Goal: Task Accomplishment & Management: Manage account settings

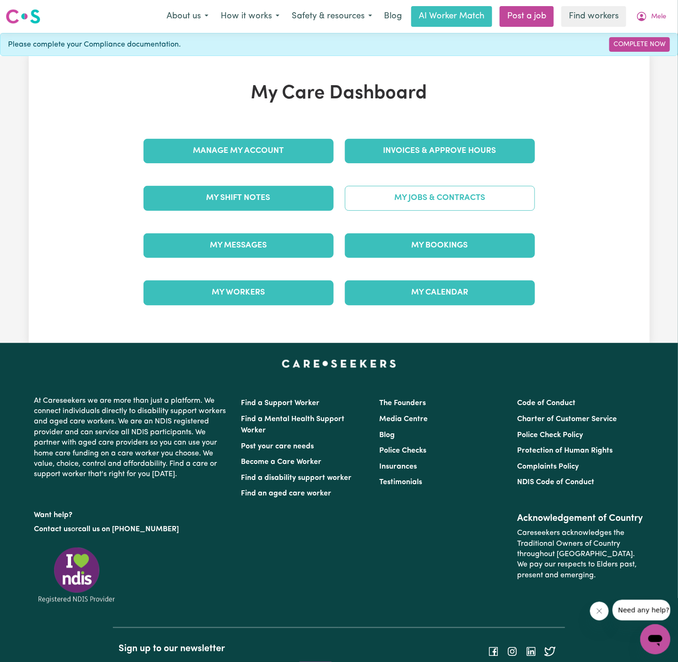
click at [493, 200] on link "My Jobs & Contracts" at bounding box center [440, 198] width 190 height 24
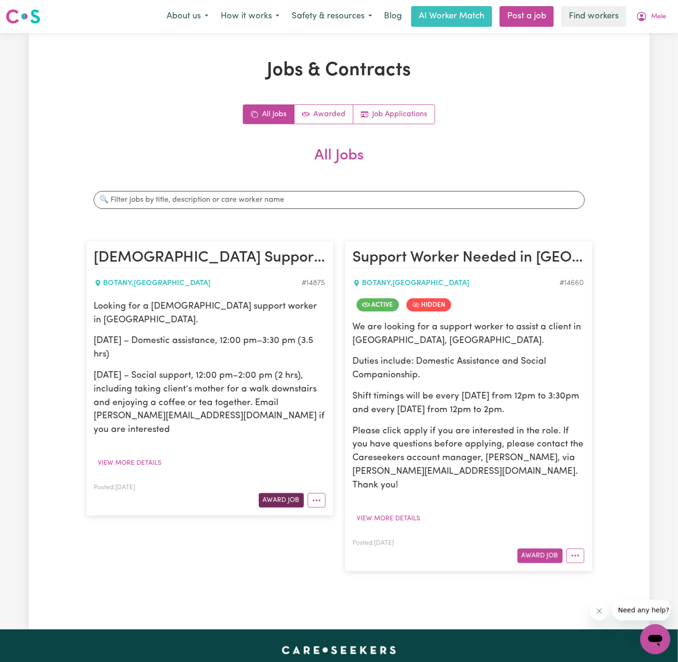
click at [283, 493] on button "Award Job" at bounding box center [281, 500] width 45 height 15
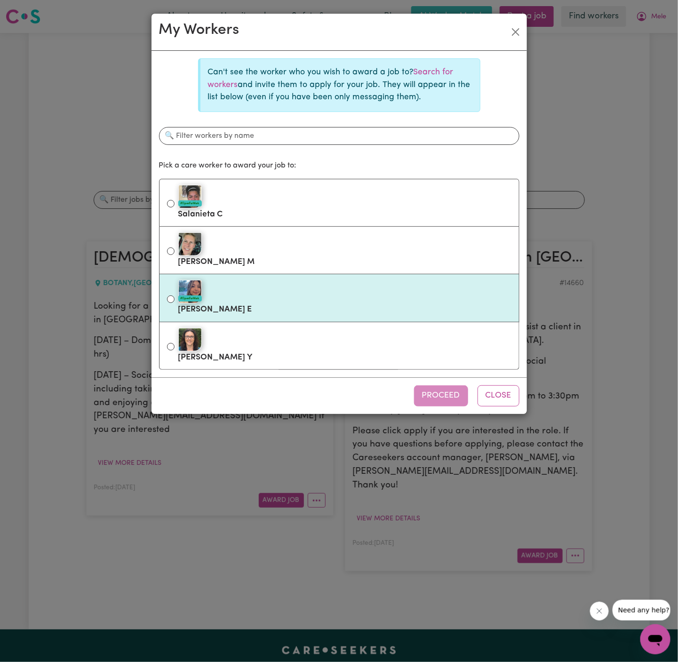
click at [270, 296] on div "#OpenForWork" at bounding box center [344, 292] width 333 height 24
click at [175, 296] on input "#OpenForWork [PERSON_NAME]" at bounding box center [171, 299] width 8 height 8
radio input "true"
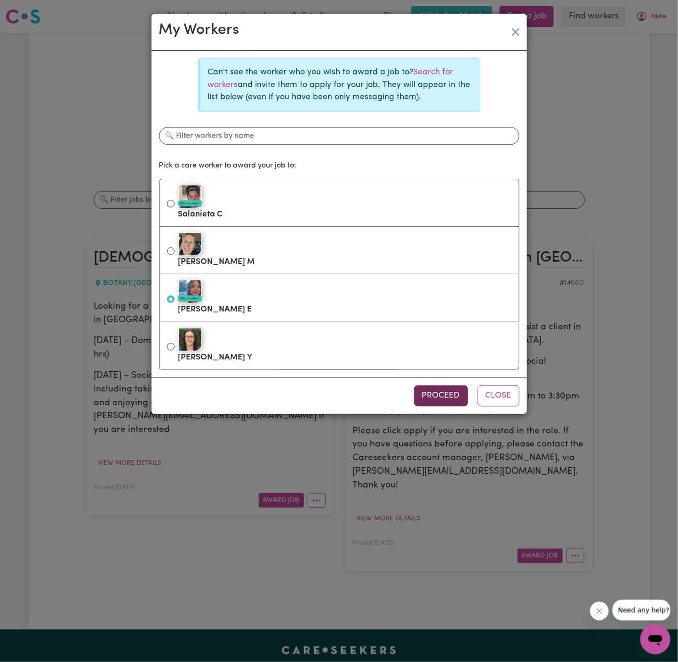
click at [460, 392] on button "Proceed" at bounding box center [441, 395] width 54 height 21
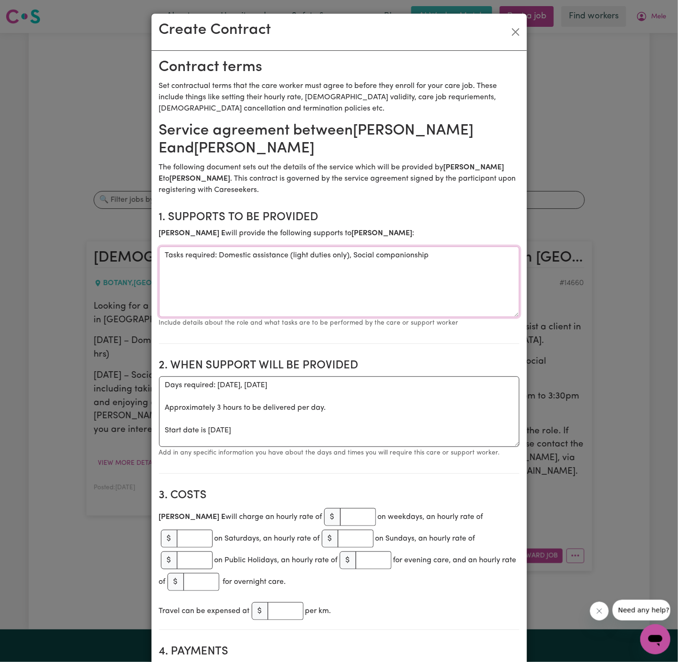
drag, startPoint x: 219, startPoint y: 239, endPoint x: 91, endPoint y: 228, distance: 128.5
click at [91, 228] on div "Create Contract Contract terms Set contractual terms that the care worker must …" at bounding box center [339, 331] width 678 height 662
type textarea "Domestic assistance (light duties only), Social companionship"
click at [184, 412] on textarea "Days required: [DATE], [DATE] Approximately 3 hours to be delivered per day. St…" at bounding box center [339, 411] width 360 height 71
drag, startPoint x: 160, startPoint y: 410, endPoint x: 151, endPoint y: 361, distance: 50.3
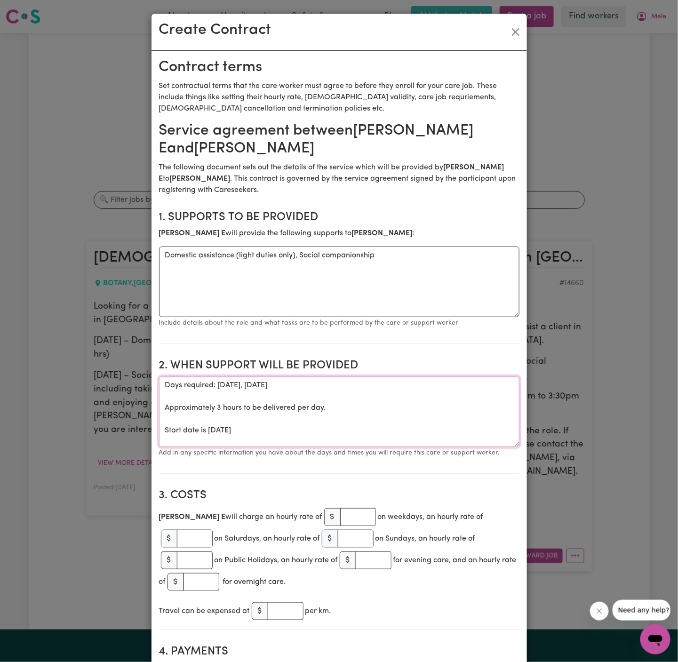
click at [222, 376] on textarea "Start date is [DATE]" at bounding box center [339, 411] width 360 height 71
click at [334, 376] on textarea "Start date is [DATE]" at bounding box center [339, 411] width 360 height 71
click at [312, 376] on textarea "Start date is [DATE], from 12 pm to" at bounding box center [339, 411] width 360 height 71
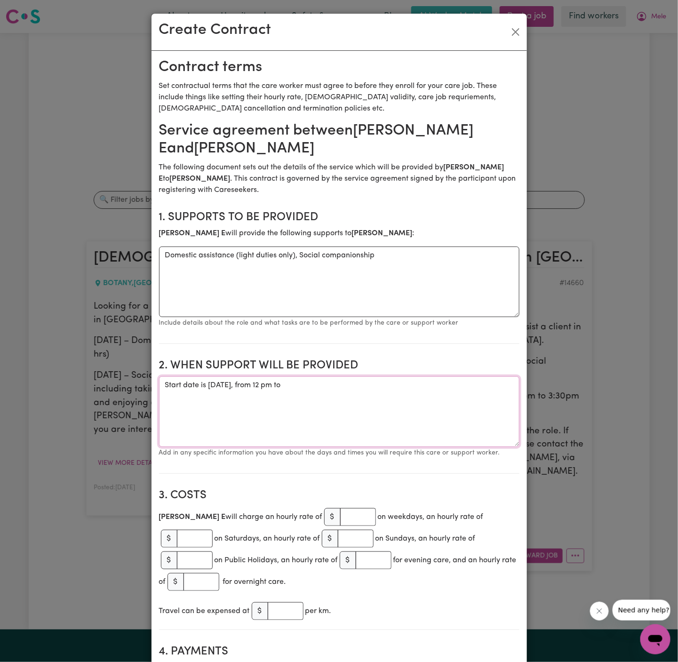
click at [351, 376] on textarea "Start date is [DATE], from 12 pm to" at bounding box center [339, 411] width 360 height 71
type textarea "Start date is [DATE], from 12 pm to 2 pm Weekly [DATE] from 12 pm to 330 pm Wee…"
click at [340, 508] on input "number" at bounding box center [358, 517] width 36 height 18
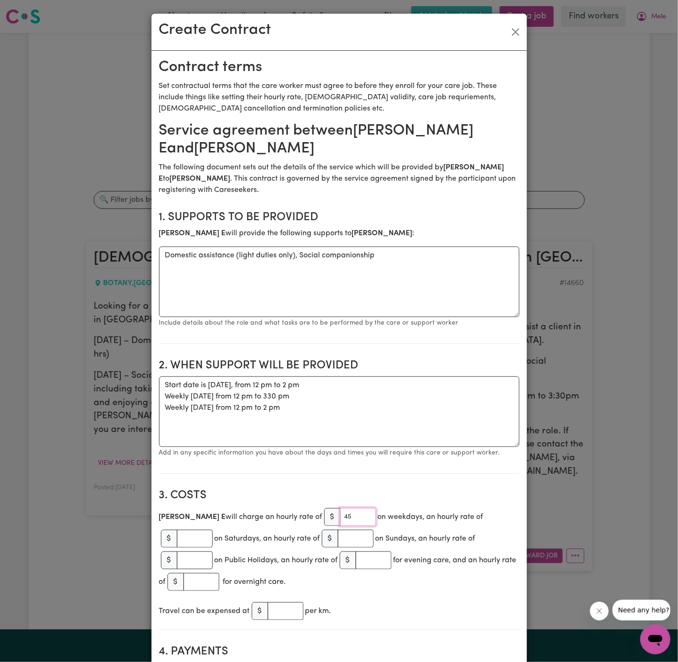
type input "45"
click at [394, 423] on textarea "Start date is [DATE], from 12 pm to 2 pm Weekly [DATE] from 12 pm to 330 pm Wee…" at bounding box center [339, 411] width 360 height 71
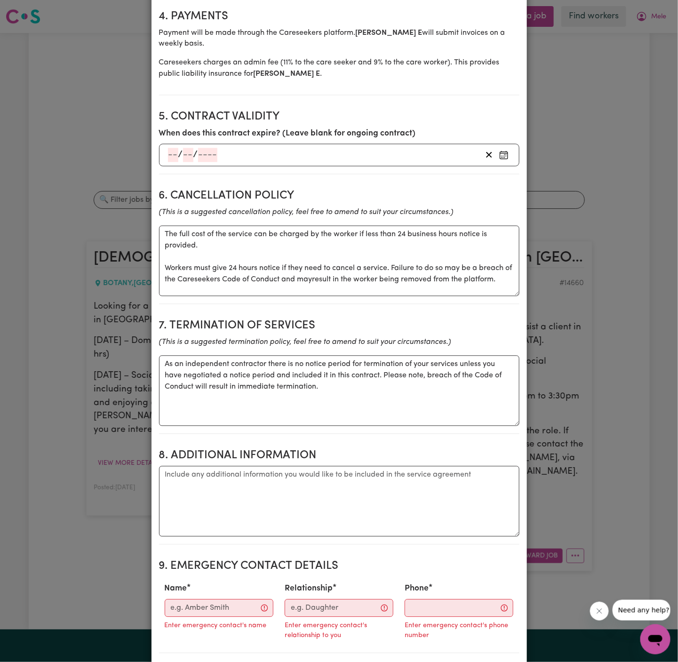
scroll to position [640, 0]
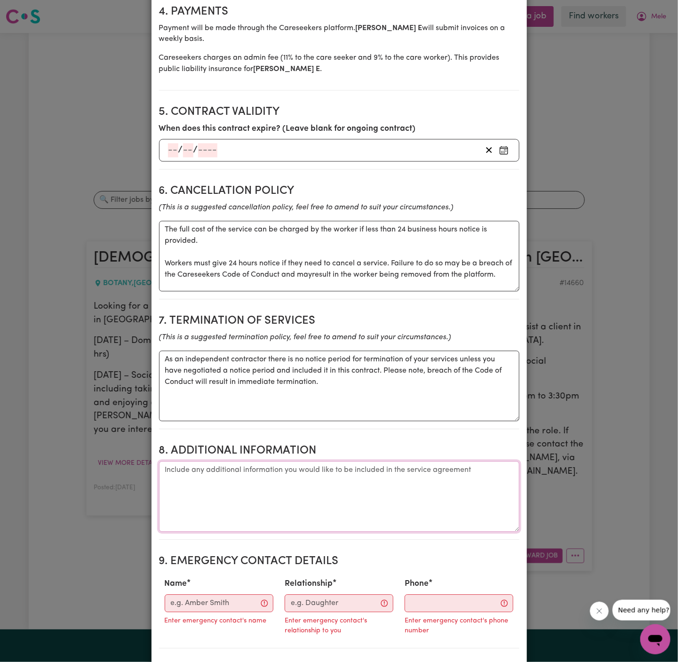
click at [282, 461] on textarea "Additional information" at bounding box center [339, 496] width 360 height 71
paste textarea "Address: [STREET_ADDRESS] 2019"
type textarea "Client's Address: [STREET_ADDRESS] 2019"
click at [213, 595] on input "Name" at bounding box center [219, 604] width 109 height 18
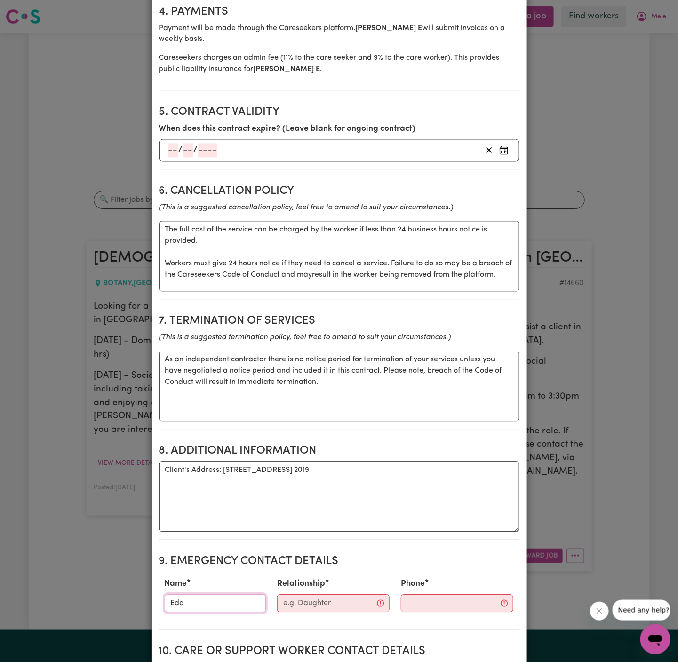
type input "[PERSON_NAME]"
click at [295, 595] on input "Relationship" at bounding box center [333, 604] width 112 height 18
drag, startPoint x: 333, startPoint y: 562, endPoint x: 374, endPoint y: 559, distance: 40.6
click at [374, 574] on div "Name [PERSON_NAME] Relationship Case Manager - Lifeful Phone" at bounding box center [339, 594] width 360 height 41
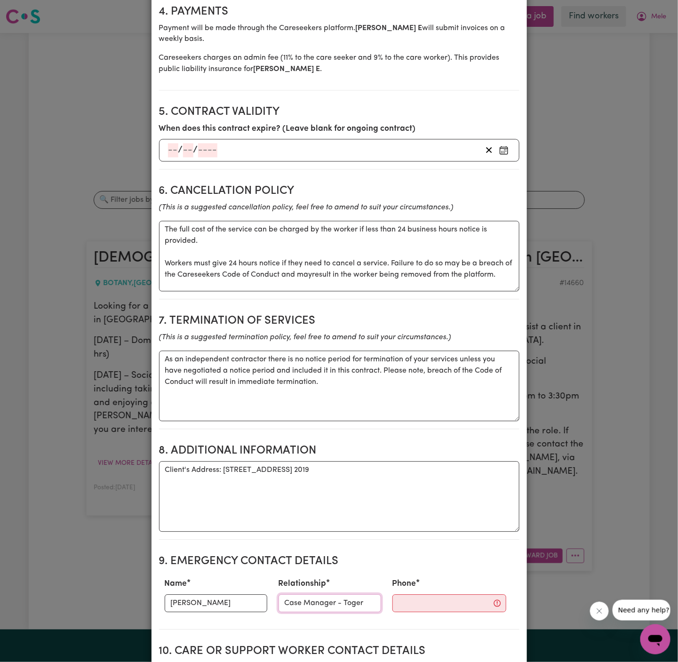
type input "Case Manager - Together We Can"
click at [422, 595] on input "Phone" at bounding box center [449, 604] width 114 height 18
paste input "0401 666 391"
type input "0401 666 391"
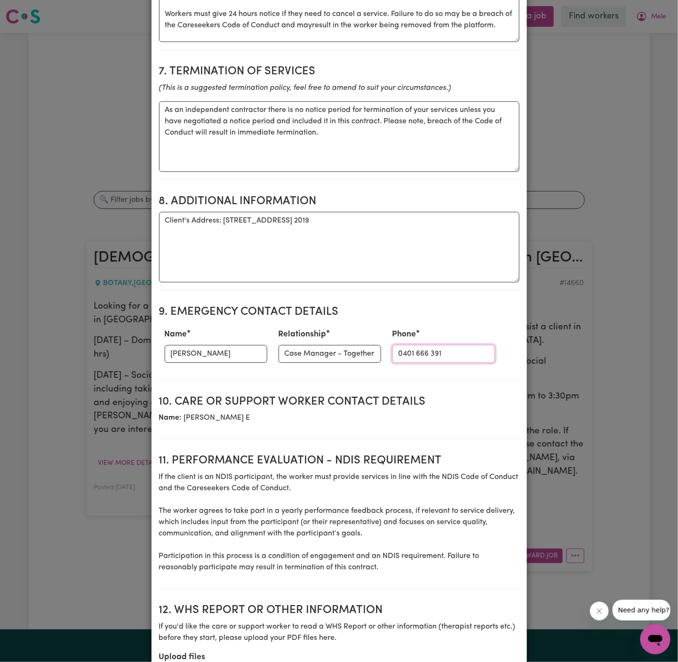
scroll to position [959, 0]
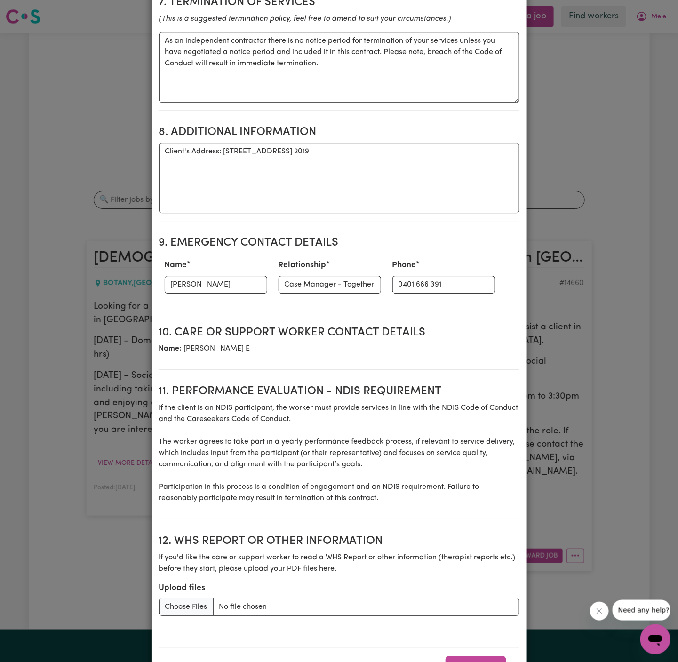
click at [385, 438] on p "If the client is an NDIS participant, the worker must provide services in line …" at bounding box center [339, 453] width 360 height 102
click at [471, 656] on button "Award Job" at bounding box center [476, 666] width 61 height 21
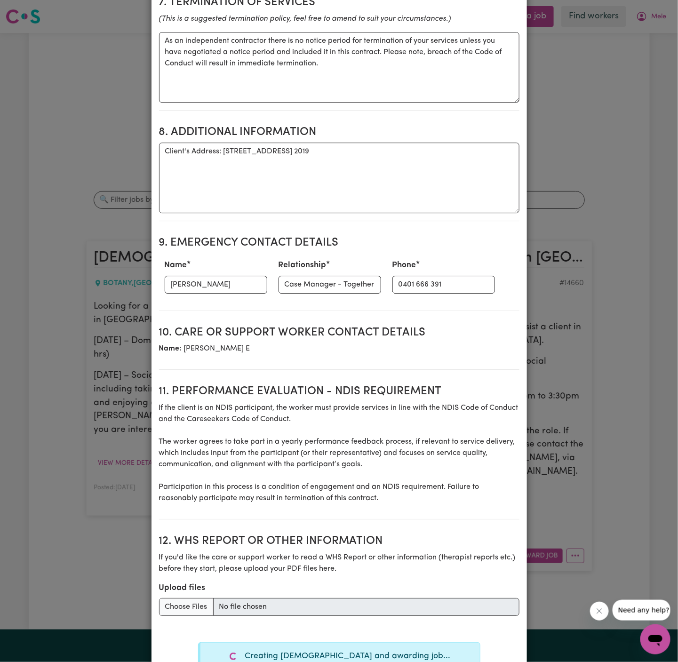
type textarea "Tasks required: Domestic assistance (light duties only), Social companionship"
type textarea "Days required: [DATE], [DATE] Approximately 3 hours to be delivered per day. St…"
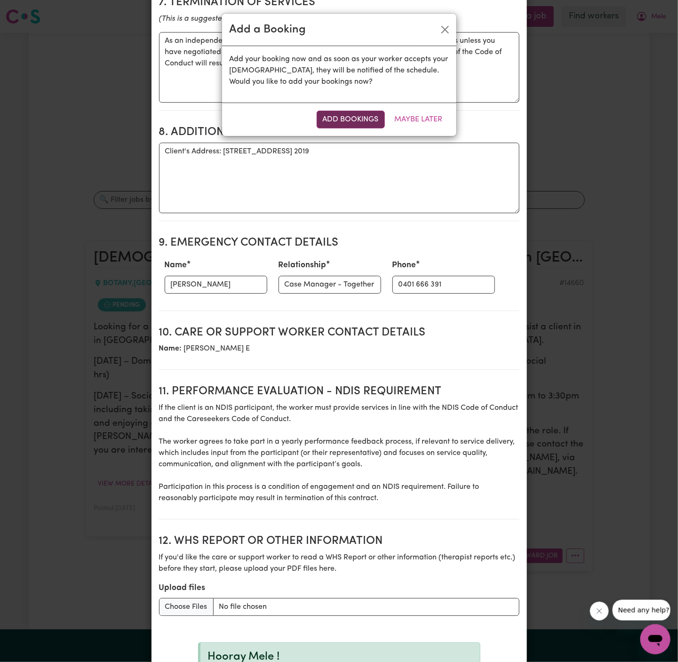
click at [354, 119] on button "Add Bookings" at bounding box center [351, 120] width 68 height 18
type textarea "Tasks required: Domestic assistance (light duties only), Social companionship"
type textarea "Days required: [DATE], [DATE] Approximately 3 hours to be delivered per day. St…"
type textarea "The full cost of the service can be charged by the worker if less than 24 busin…"
type textarea "As an independent contractor there is no notice period for termination of your …"
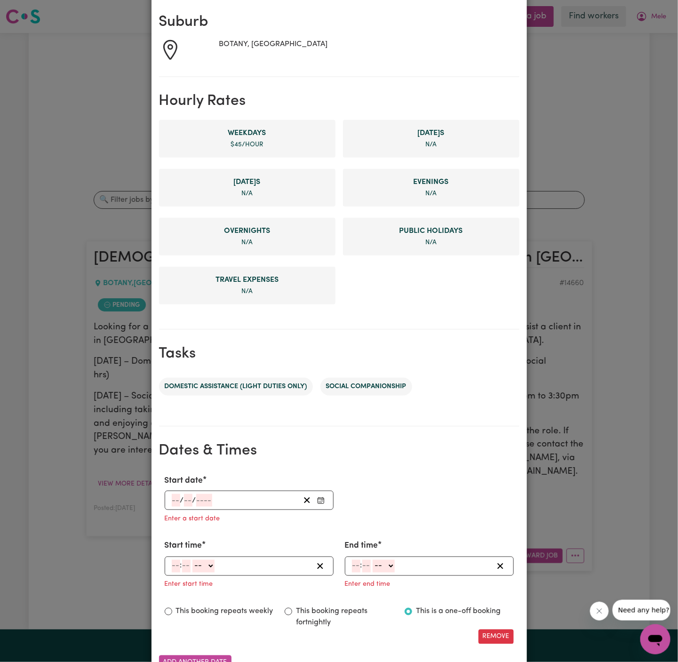
scroll to position [215, 0]
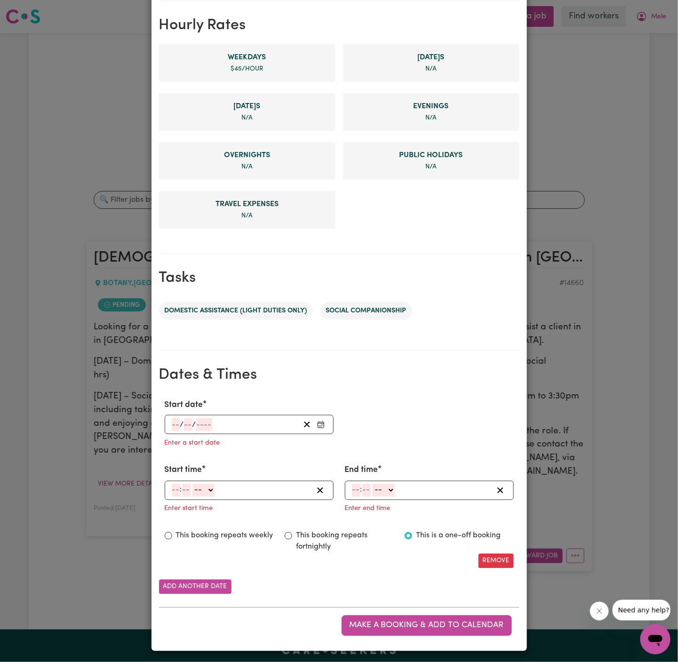
click at [176, 423] on input "number" at bounding box center [176, 424] width 8 height 13
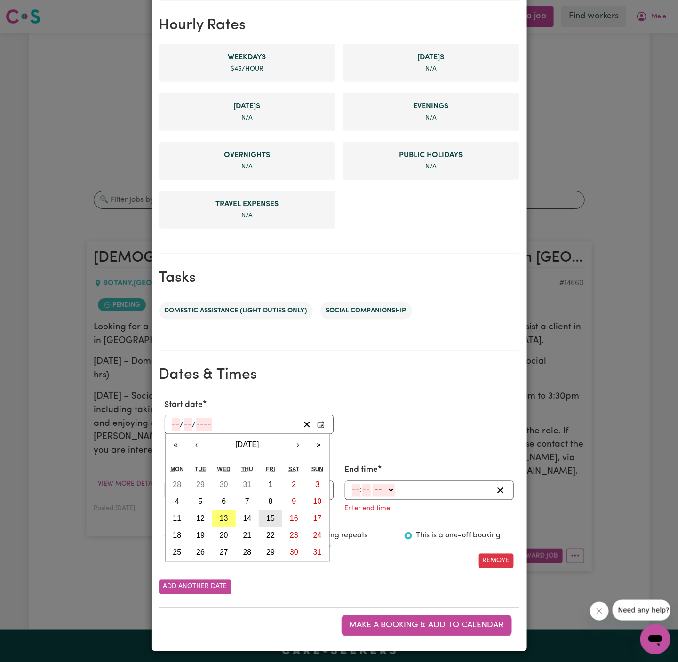
click at [267, 519] on abbr "15" at bounding box center [270, 519] width 8 height 8
type input "[DATE]"
type input "15"
type input "8"
type input "2025"
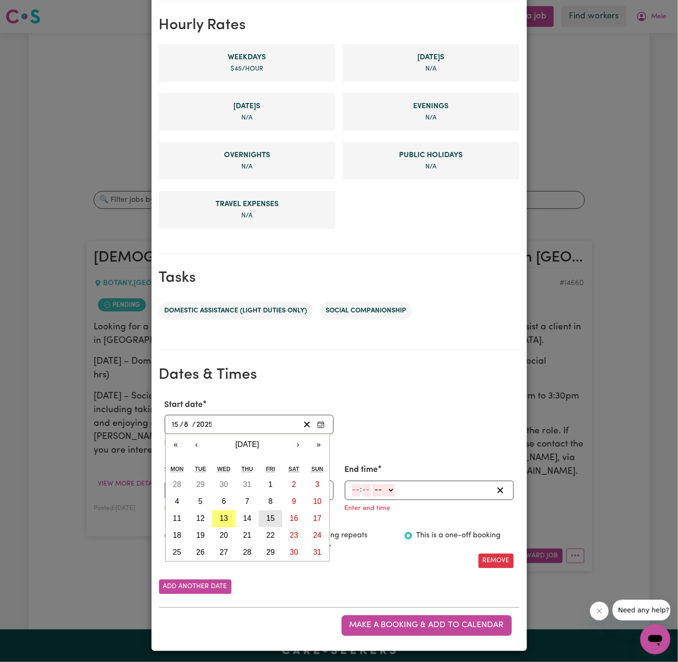
scroll to position [197, 0]
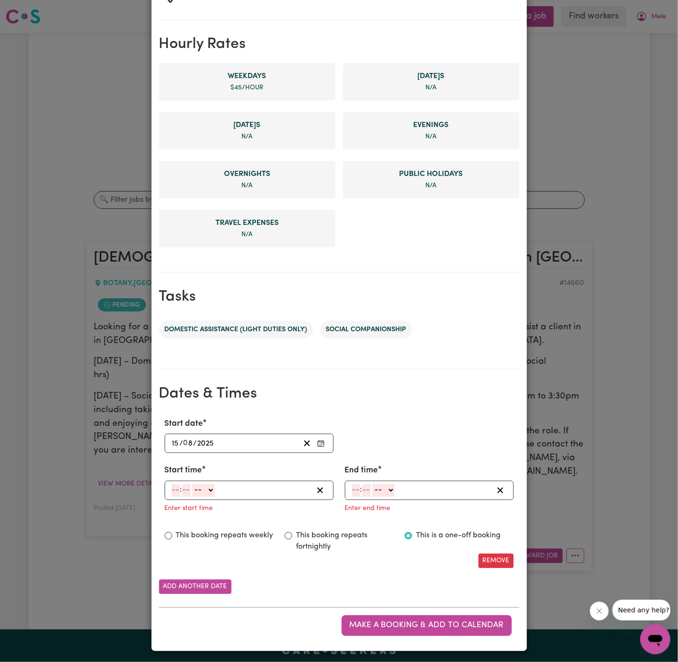
click at [175, 487] on input "number" at bounding box center [176, 490] width 8 height 13
type input "12"
type input "00"
click at [215, 490] on select "-- AM PM" at bounding box center [204, 490] width 22 height 13
select select "pm"
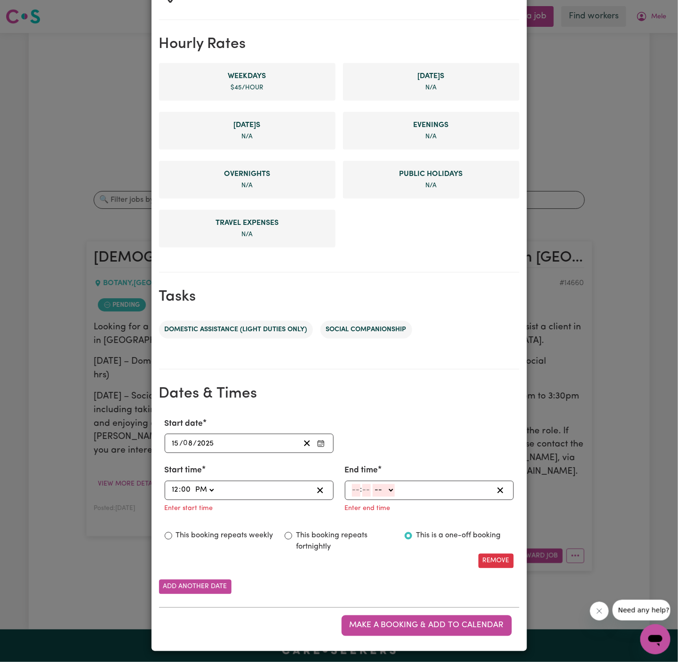
click at [193, 484] on select "-- AM PM" at bounding box center [204, 490] width 22 height 13
type input "12:00"
type input "0"
click at [355, 489] on input "number" at bounding box center [356, 490] width 8 height 13
type input "2"
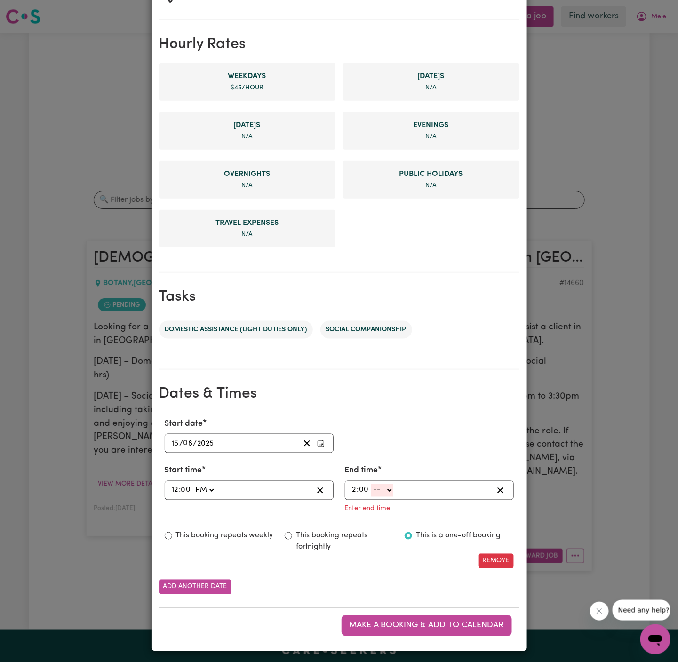
type input "00"
click at [383, 489] on select "-- AM PM" at bounding box center [382, 490] width 22 height 13
select select "pm"
click at [371, 497] on select "-- AM PM" at bounding box center [382, 490] width 22 height 13
type input "14:00"
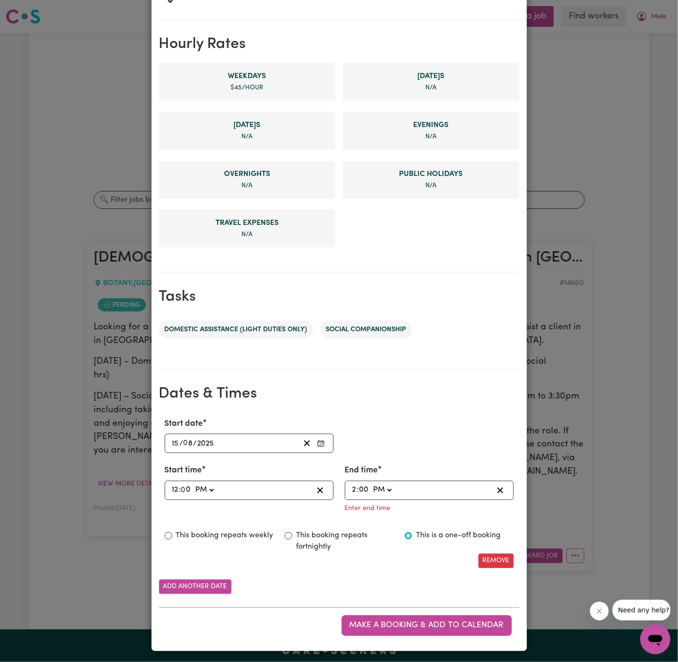
type input "0"
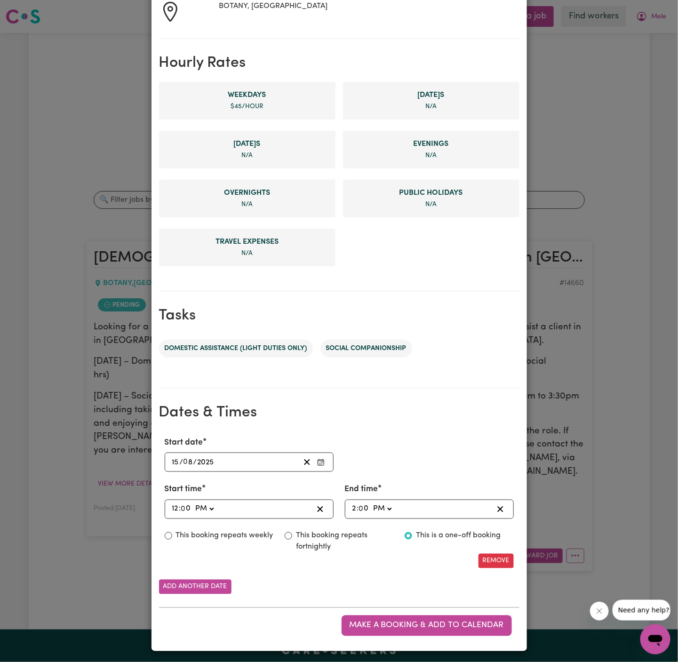
click at [254, 532] on label "This booking repeats weekly" at bounding box center [224, 535] width 97 height 11
click at [172, 532] on input "This booking repeats weekly" at bounding box center [169, 536] width 8 height 8
radio input "true"
click at [209, 586] on button "Add another date" at bounding box center [195, 587] width 72 height 15
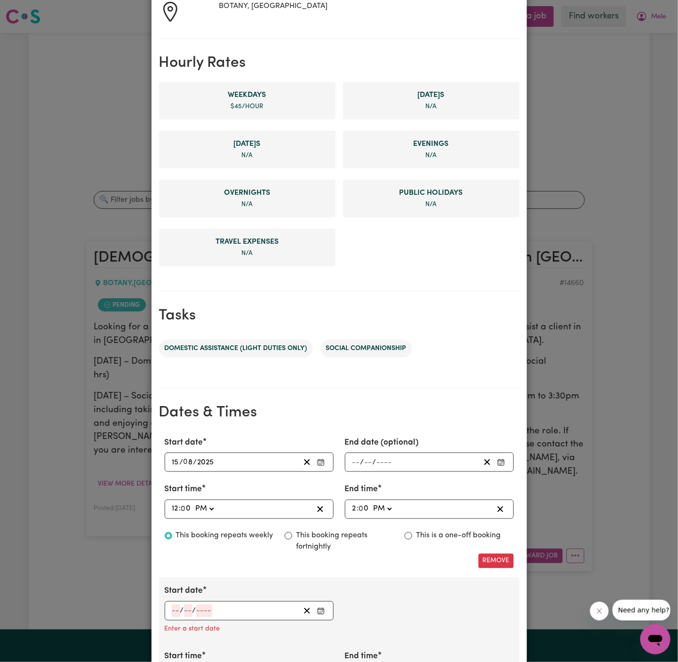
scroll to position [308, 0]
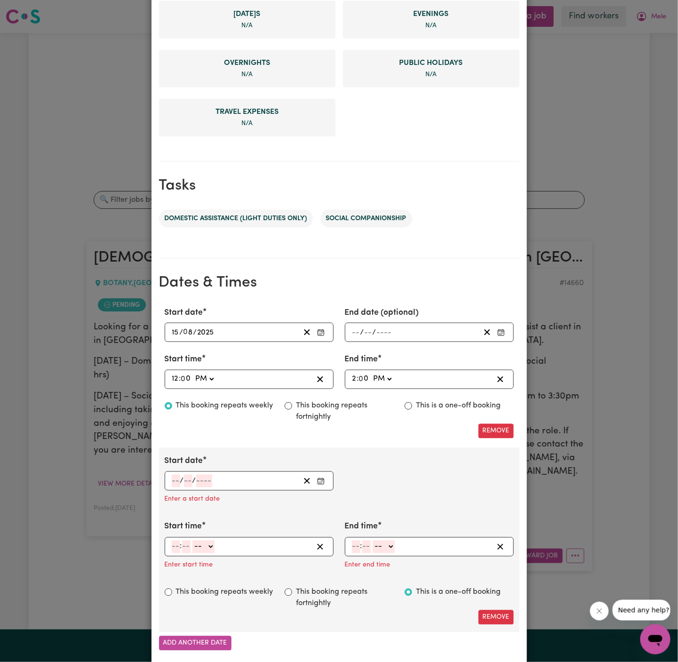
click at [169, 482] on div "/ /" at bounding box center [249, 480] width 169 height 19
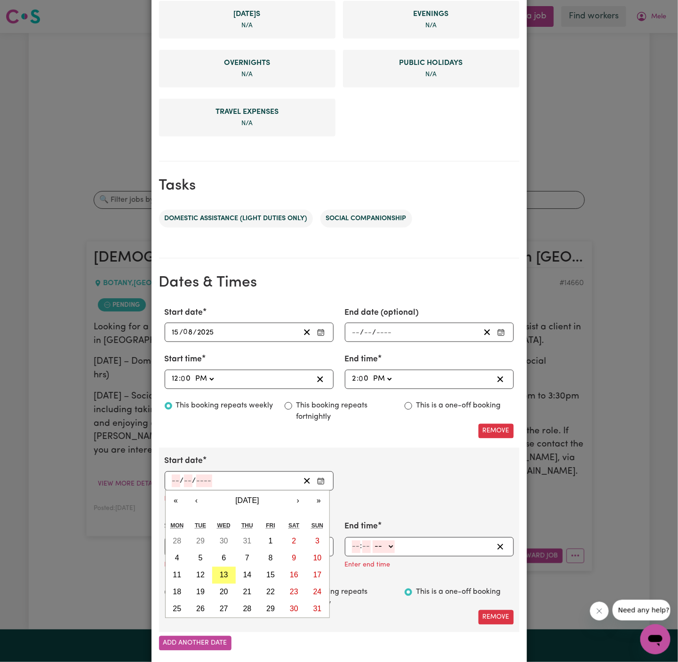
click at [174, 476] on input "number" at bounding box center [176, 481] width 8 height 13
click at [225, 594] on abbr "20" at bounding box center [224, 592] width 8 height 8
type input "[DATE]"
type input "20"
type input "8"
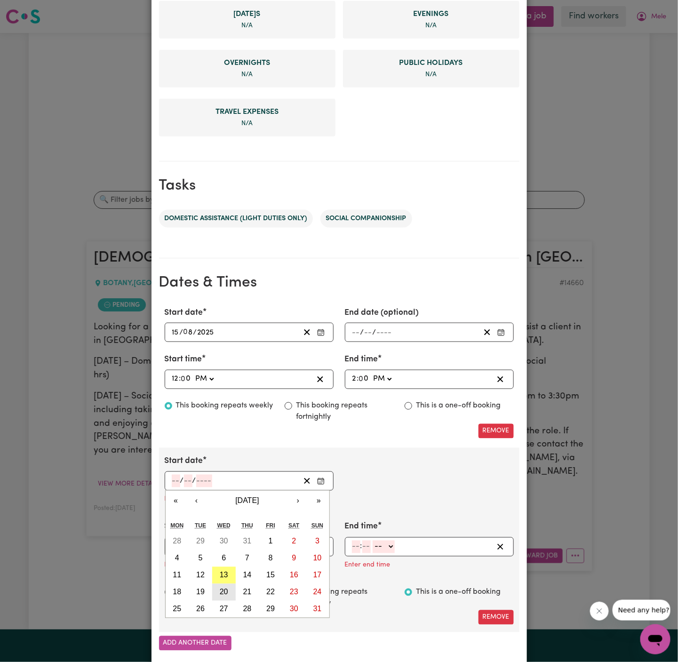
type input "2025"
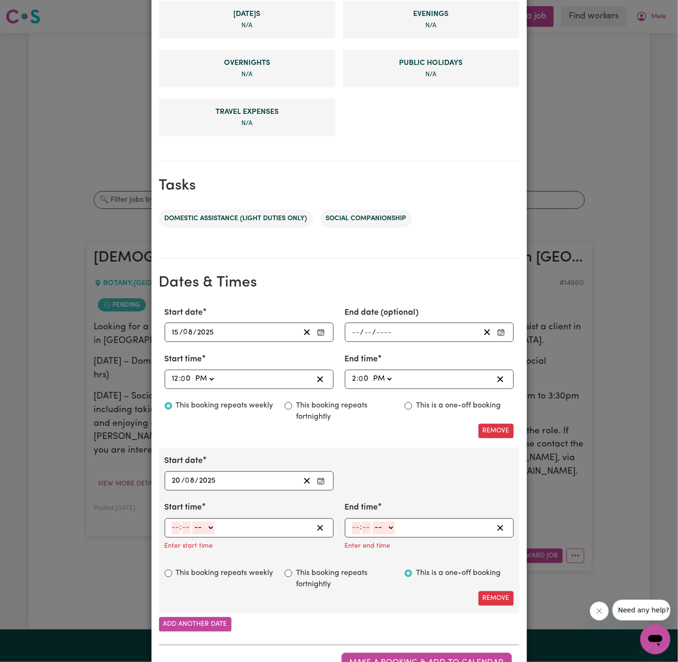
click at [181, 507] on label "Start time" at bounding box center [184, 508] width 38 height 12
click at [173, 525] on input "number" at bounding box center [176, 528] width 8 height 13
type input "12"
type input "00"
click at [199, 528] on select "-- AM PM" at bounding box center [204, 528] width 22 height 13
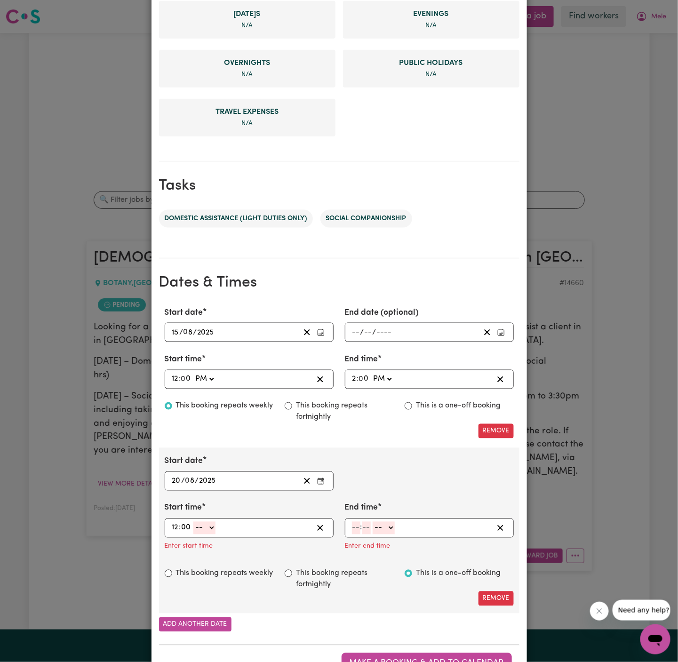
select select "am"
click at [193, 522] on select "-- AM PM" at bounding box center [204, 528] width 22 height 13
type input "00:00"
type input "0"
click at [211, 524] on select "AM PM" at bounding box center [204, 528] width 22 height 13
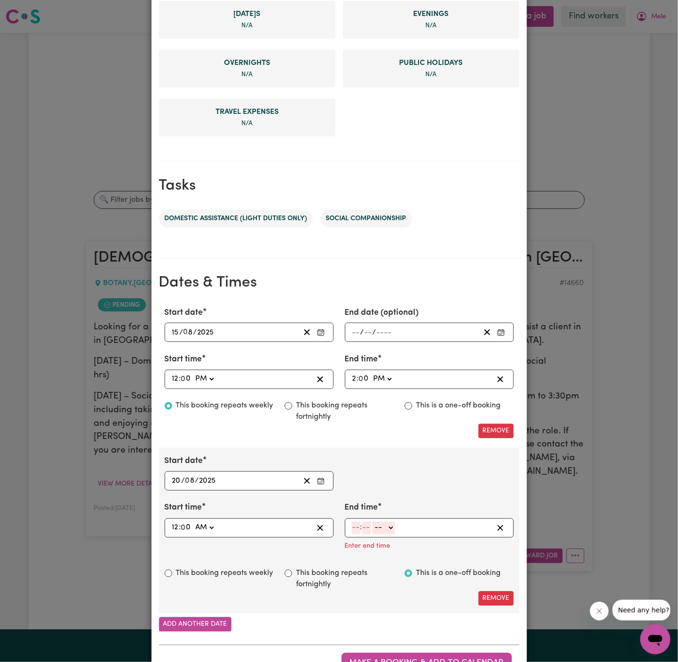
select select "pm"
click at [193, 522] on select "AM PM" at bounding box center [204, 528] width 22 height 13
type input "12:00"
click at [358, 527] on input "number" at bounding box center [356, 528] width 8 height 13
type input "3"
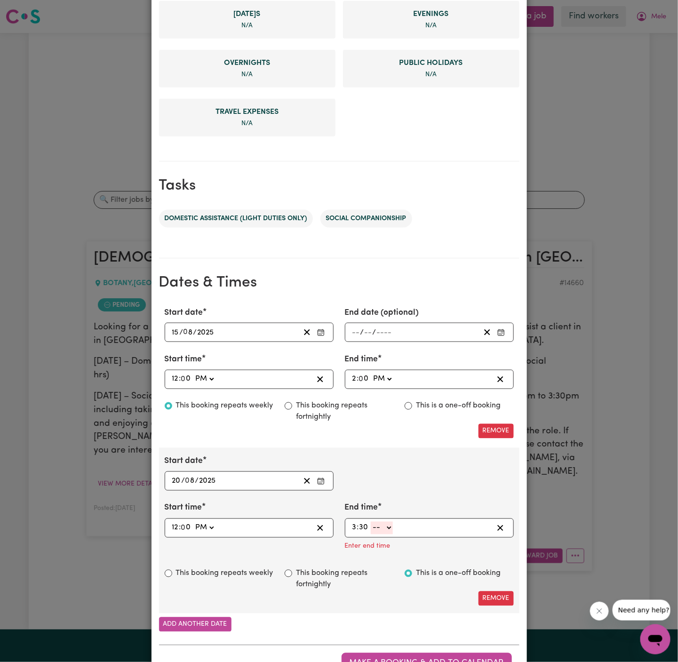
type input "30"
click at [390, 527] on select "-- AM PM" at bounding box center [382, 528] width 22 height 13
select select "pm"
click at [371, 522] on select "-- AM PM" at bounding box center [382, 528] width 22 height 13
type input "15:30"
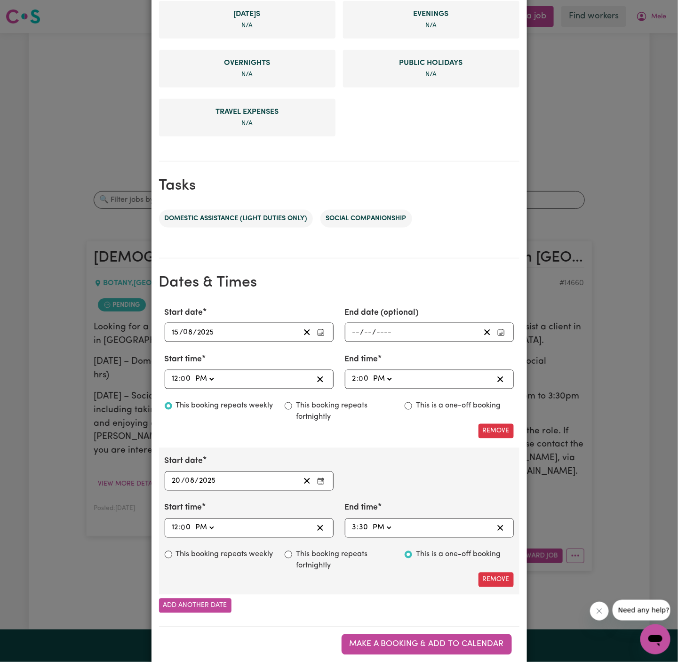
click at [236, 549] on label "This booking repeats weekly" at bounding box center [224, 554] width 97 height 11
click at [172, 551] on input "This booking repeats weekly" at bounding box center [169, 555] width 8 height 8
radio input "true"
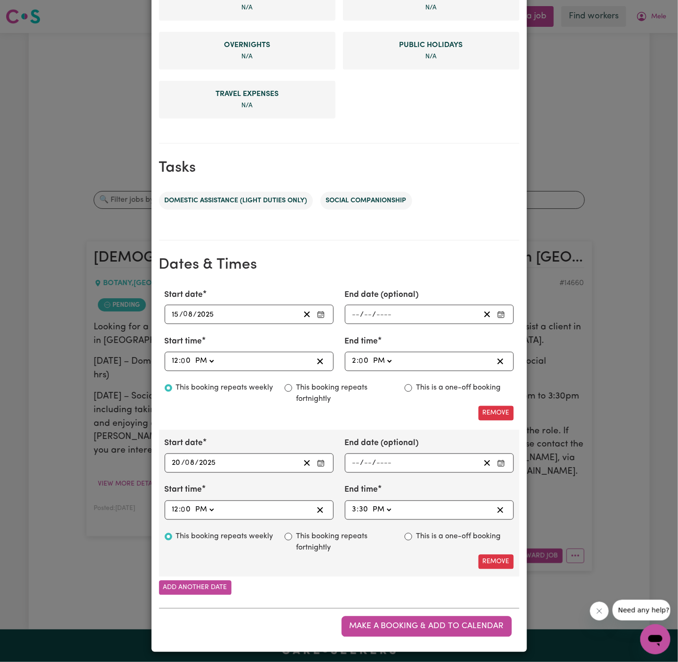
click at [233, 415] on div "Remove" at bounding box center [339, 413] width 360 height 15
click at [429, 622] on span "Make a booking & add to calendar" at bounding box center [427, 626] width 154 height 8
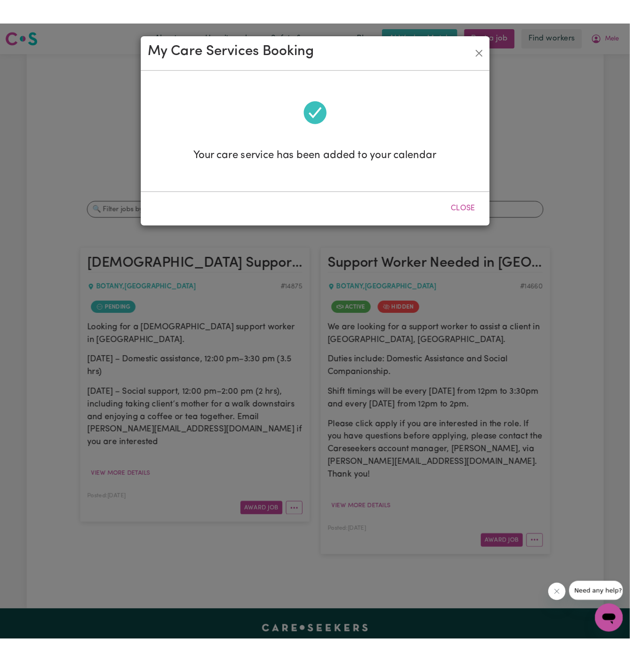
scroll to position [0, 0]
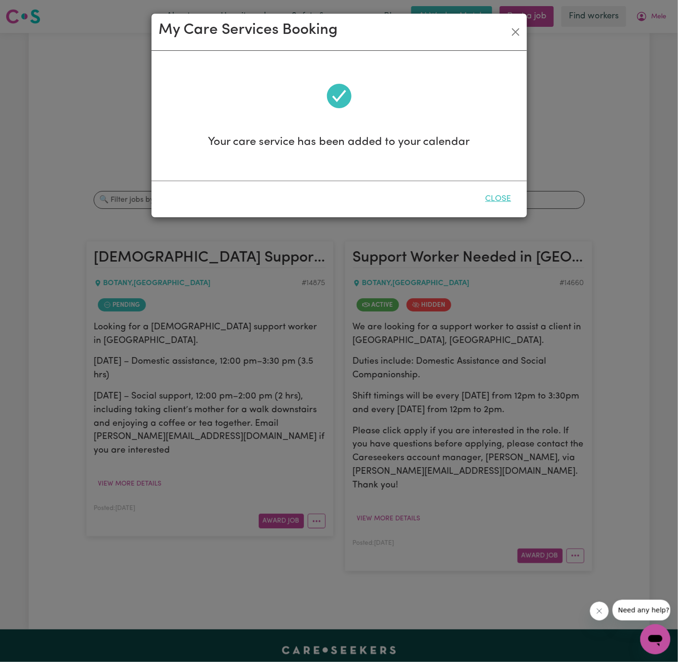
click at [505, 200] on button "Close" at bounding box center [498, 199] width 42 height 21
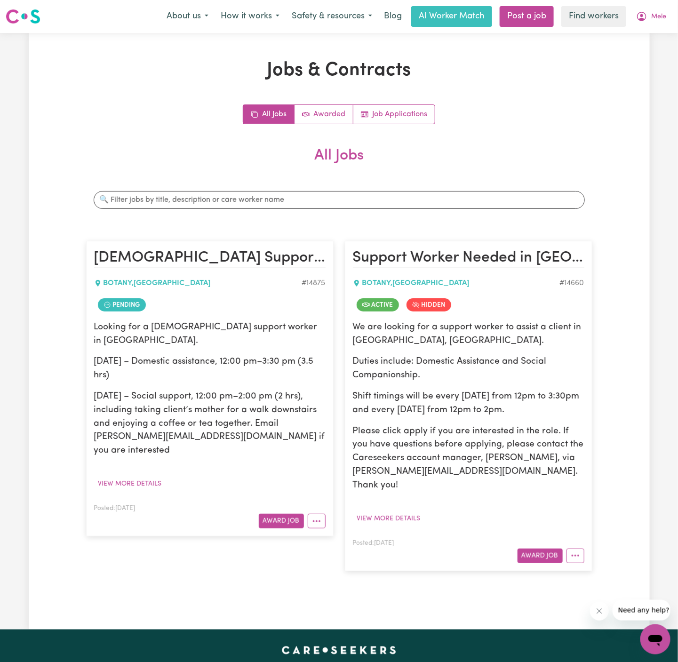
click at [338, 526] on div "[DEMOGRAPHIC_DATA] Support Worker – [GEOGRAPHIC_DATA], [GEOGRAPHIC_DATA] BOTANY…" at bounding box center [209, 405] width 259 height 349
click at [318, 517] on icon "More options" at bounding box center [316, 521] width 9 height 9
click at [304, 406] on p "[DATE] – Social support, 12:00 pm–2:00 pm (2 hrs), including taking client’s mo…" at bounding box center [209, 424] width 231 height 68
click at [320, 517] on icon "More options" at bounding box center [316, 521] width 9 height 9
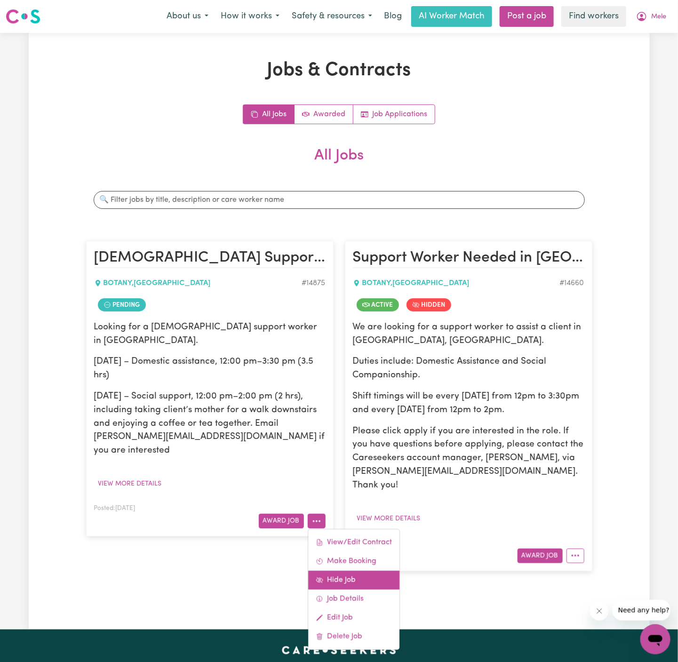
click at [353, 571] on link "Hide Job" at bounding box center [353, 580] width 91 height 19
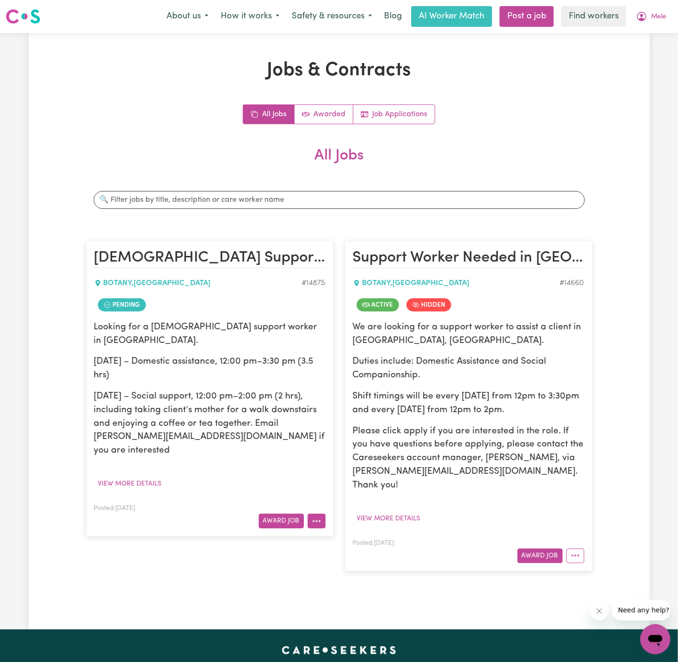
click at [312, 517] on icon "More options" at bounding box center [316, 521] width 9 height 9
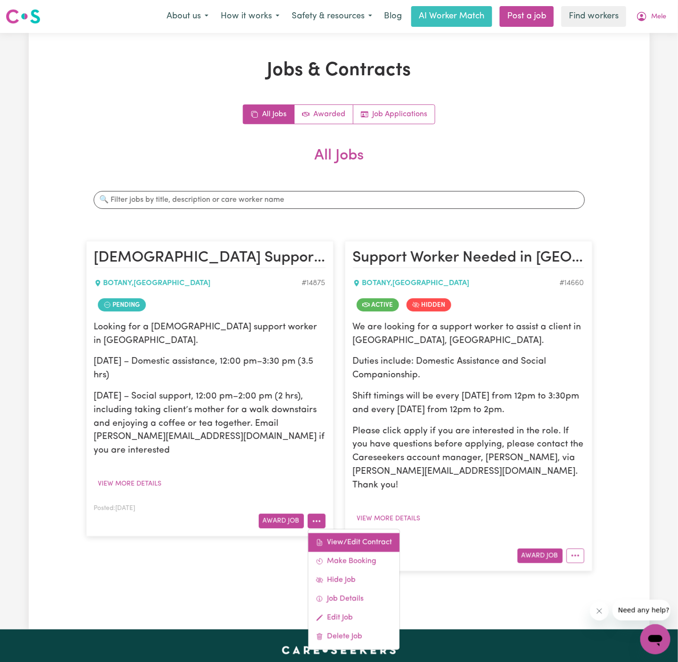
click at [351, 533] on link "View/Edit Contract" at bounding box center [353, 542] width 91 height 19
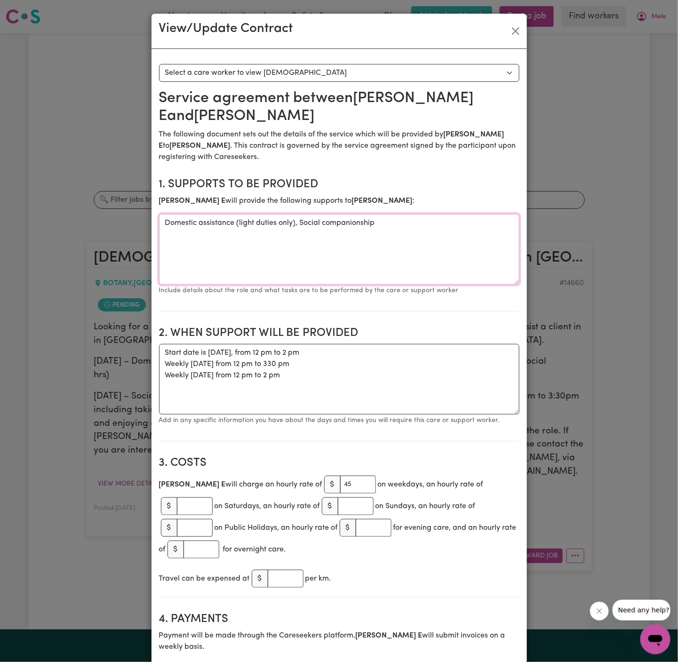
click at [340, 232] on textarea "Domestic assistance (light duties only), Social companionship" at bounding box center [339, 249] width 360 height 71
click at [325, 373] on textarea "Start date is [DATE], from 12 pm to 2 pm Weekly [DATE] from 12 pm to 330 pm Wee…" at bounding box center [339, 379] width 360 height 71
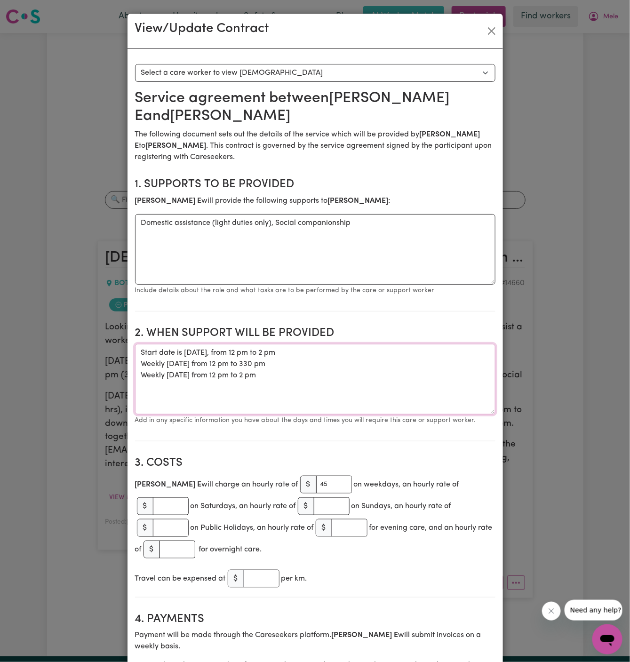
click at [258, 366] on textarea "Start date is [DATE], from 12 pm to 2 pm Weekly [DATE] from 12 pm to 330 pm Wee…" at bounding box center [315, 379] width 360 height 71
drag, startPoint x: 268, startPoint y: 365, endPoint x: 141, endPoint y: 335, distance: 130.3
click at [141, 344] on textarea "Start date is [DATE], from 12 pm to 2 pm Weekly [DATE] from 12 pm to 330 pm Wee…" at bounding box center [315, 379] width 360 height 71
click at [309, 411] on section "2. When support will be provided When support will be provided Start date is [D…" at bounding box center [315, 380] width 360 height 122
click at [331, 384] on textarea "Start date is [DATE], from 12 pm to 2 pm Weekly [DATE] from 12 pm to 330 pm Wee…" at bounding box center [315, 379] width 360 height 71
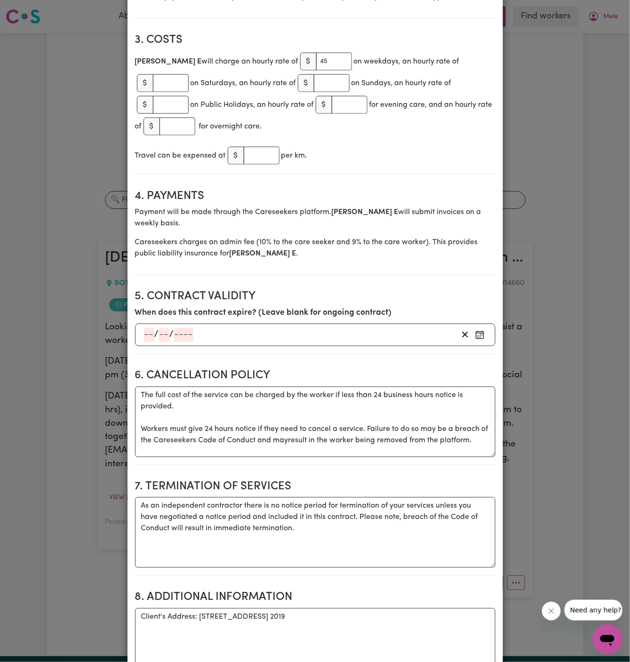
scroll to position [185, 0]
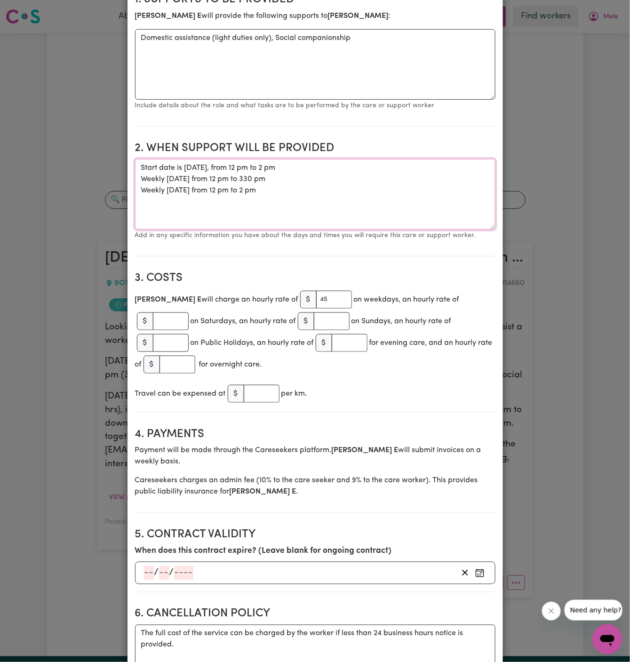
click at [216, 159] on textarea "Start date is [DATE], from 12 pm to 2 pm Weekly [DATE] from 12 pm to 330 pm Wee…" at bounding box center [315, 194] width 360 height 71
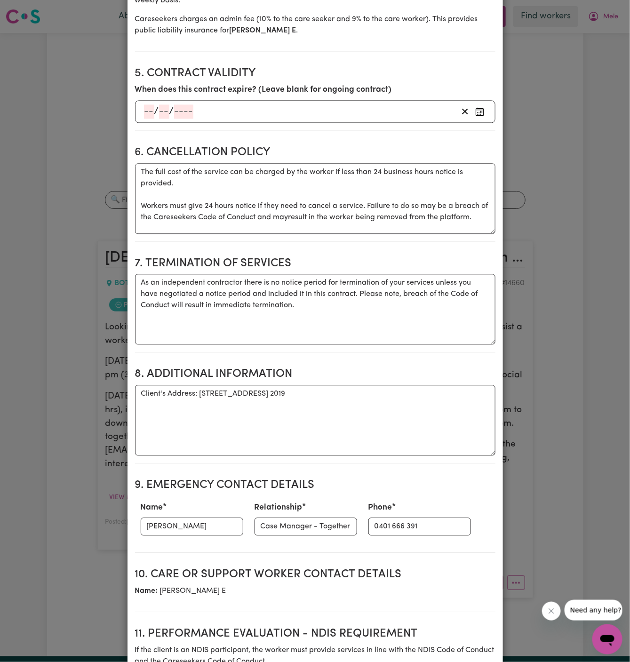
scroll to position [934, 0]
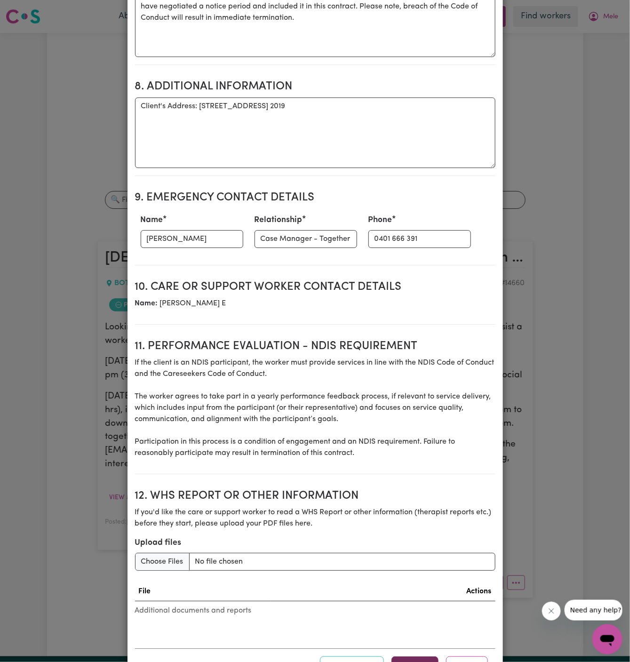
type textarea "Start date is [DATE], from 12 pm to 2 pm Weekly [DATE] from 12 pm to 330 pm Wee…"
click at [412, 656] on button "Update" at bounding box center [414, 666] width 47 height 21
drag, startPoint x: 199, startPoint y: 64, endPoint x: 522, endPoint y: 68, distance: 322.7
click at [522, 68] on div "View/Update Contract Select a contract to view Select a care worker to view [DE…" at bounding box center [315, 331] width 630 height 662
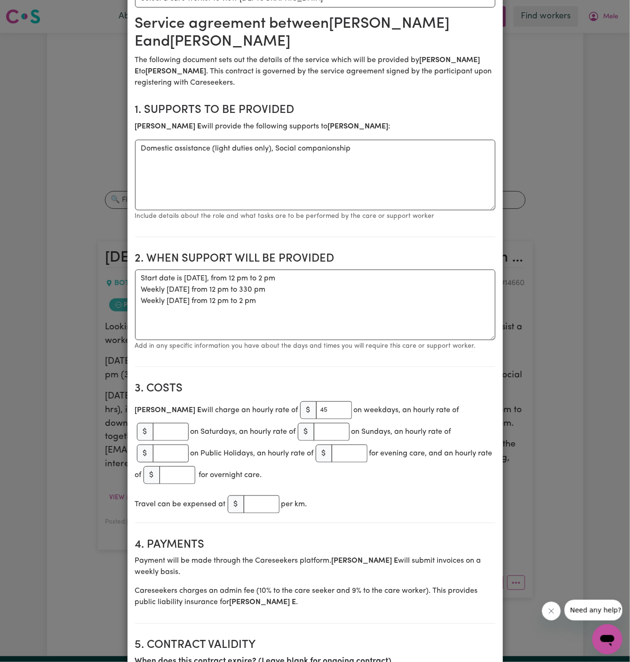
scroll to position [0, 0]
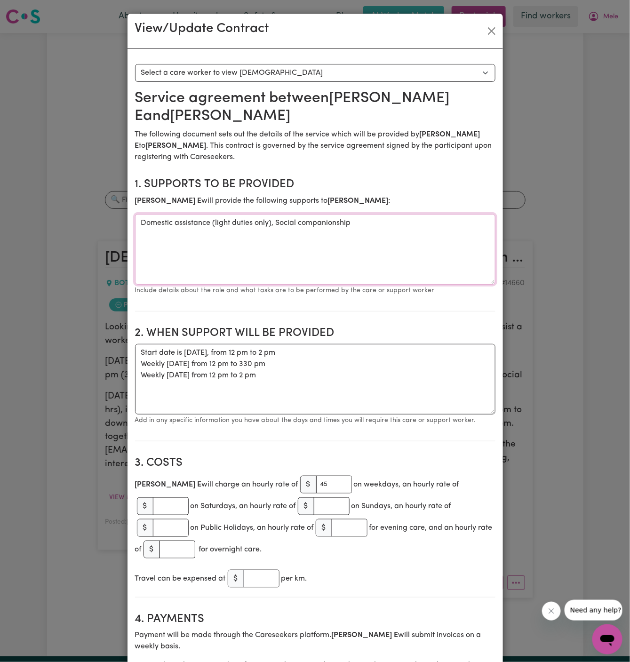
click at [301, 214] on textarea "Domestic assistance (light duties only), Social companionship" at bounding box center [315, 249] width 360 height 71
click at [304, 214] on textarea "Domestic assistance (light duties only), Social companionship" at bounding box center [315, 249] width 360 height 71
click at [487, 29] on button "Close" at bounding box center [491, 31] width 15 height 15
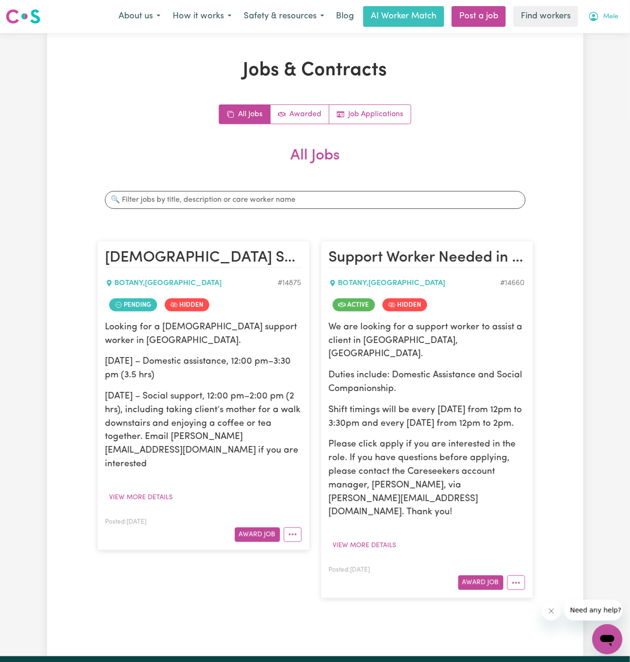
click at [611, 19] on span "Mele" at bounding box center [610, 17] width 15 height 10
click at [611, 48] on link "Logout" at bounding box center [586, 54] width 74 height 18
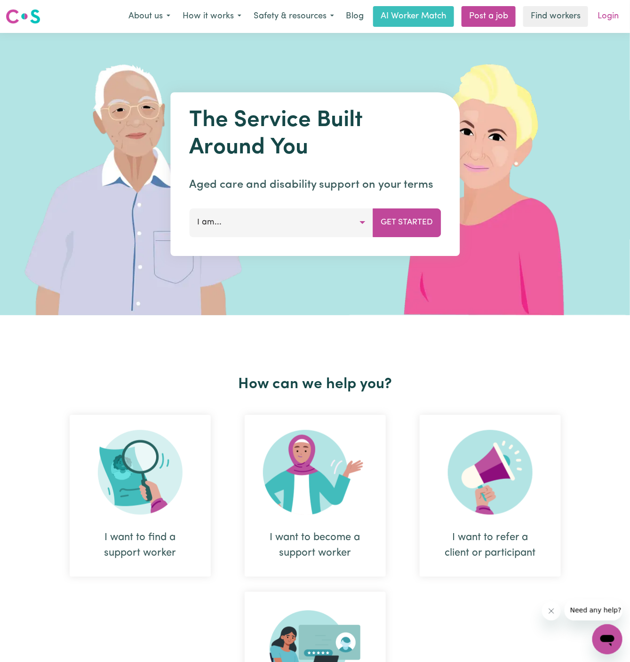
click at [611, 16] on link "Login" at bounding box center [608, 16] width 32 height 21
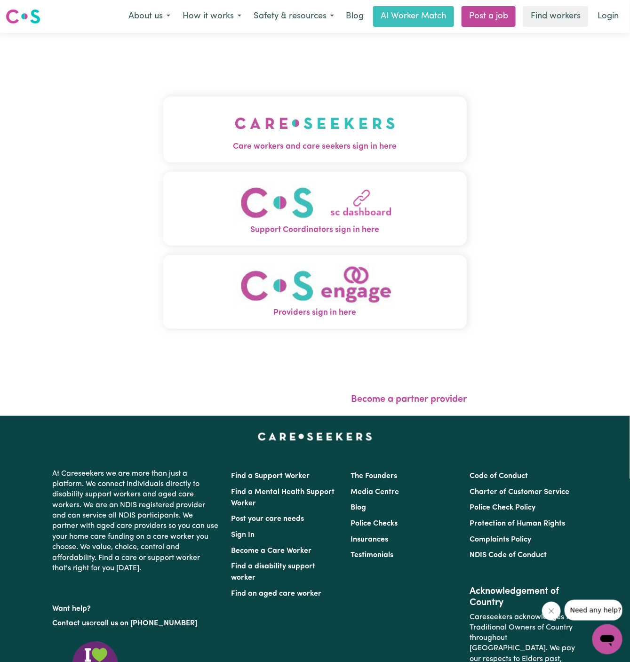
click at [355, 128] on img "Care workers and care seekers sign in here" at bounding box center [315, 123] width 160 height 35
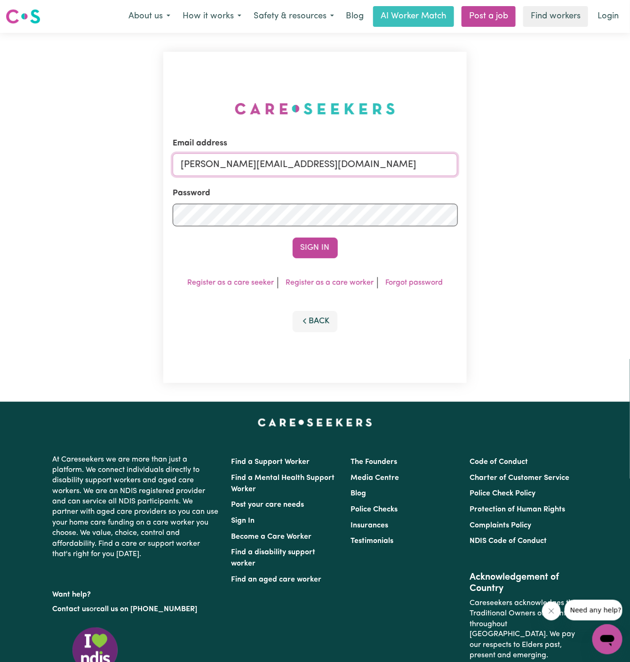
click at [334, 163] on input "[PERSON_NAME][EMAIL_ADDRESS][DOMAIN_NAME]" at bounding box center [315, 164] width 285 height 23
drag, startPoint x: 231, startPoint y: 168, endPoint x: 647, endPoint y: 167, distance: 415.4
click at [630, 167] on html "Menu About us How it works Safety & resources Blog AI Worker Match Post a job F…" at bounding box center [315, 403] width 630 height 806
type input "[EMAIL_ADDRESS][PERSON_NAME][DOMAIN_NAME]"
click at [293, 238] on button "Sign In" at bounding box center [315, 248] width 45 height 21
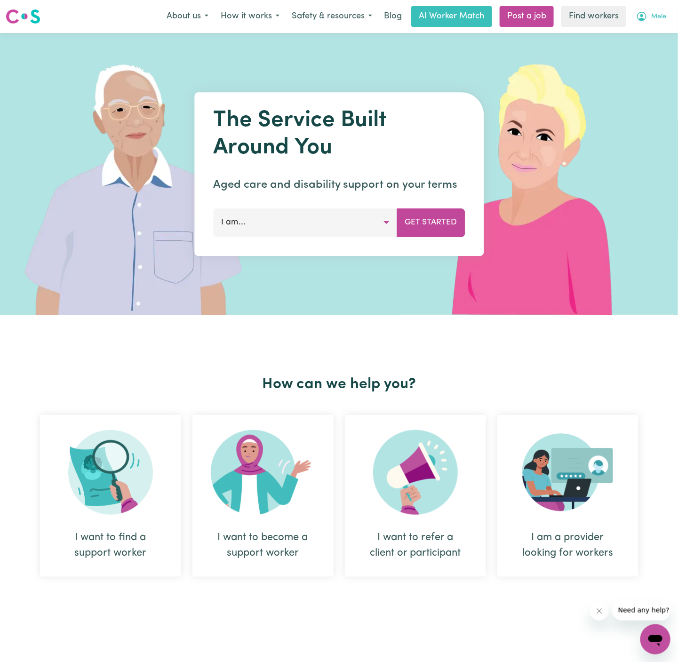
click at [655, 18] on span "Mele" at bounding box center [658, 17] width 15 height 10
click at [655, 50] on link "Logout" at bounding box center [634, 54] width 74 height 18
click at [662, 7] on link "Login" at bounding box center [656, 16] width 32 height 21
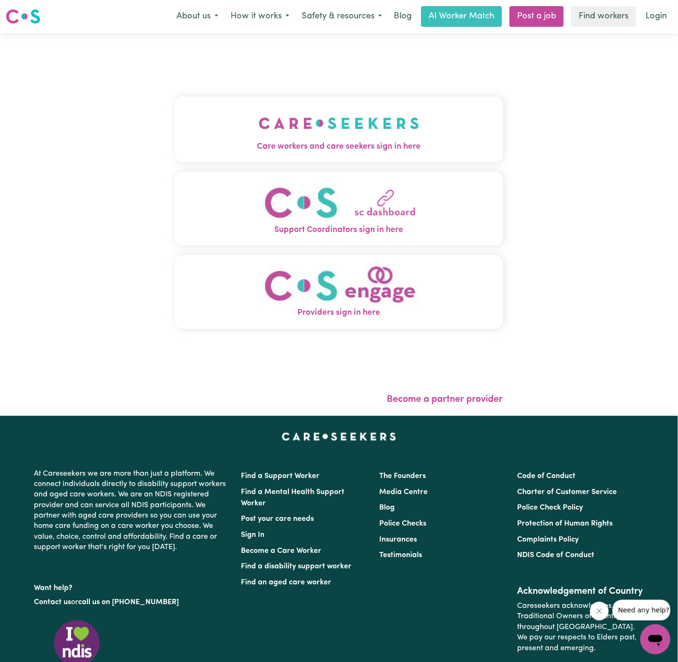
click at [441, 128] on button "Care workers and care seekers sign in here" at bounding box center [339, 129] width 328 height 66
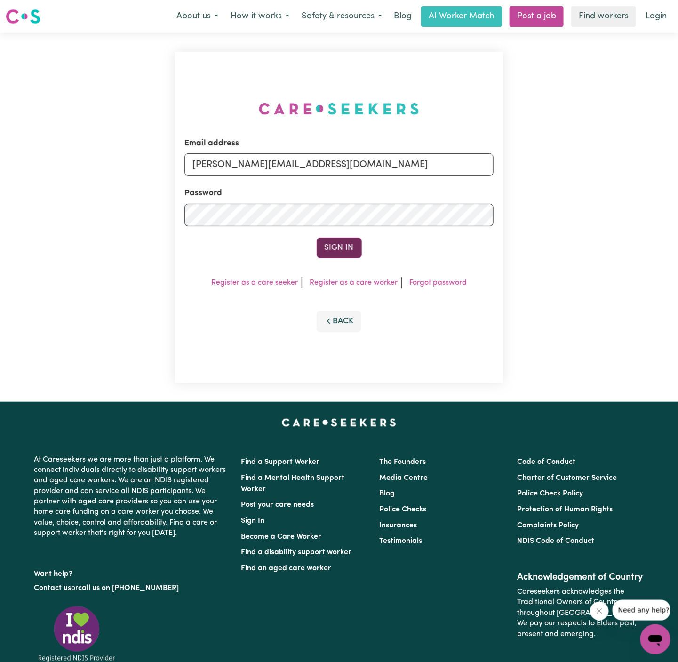
click at [347, 252] on button "Sign In" at bounding box center [339, 248] width 45 height 21
